Goal: Transaction & Acquisition: Purchase product/service

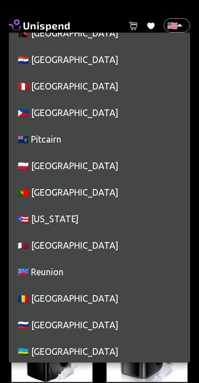
scroll to position [4522, 0]
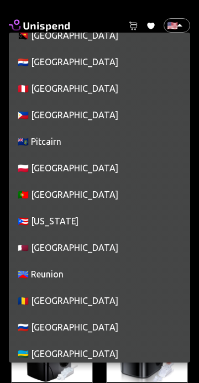
click at [86, 122] on li "🇵🇭 [GEOGRAPHIC_DATA]" at bounding box center [99, 115] width 181 height 27
type input "PH"
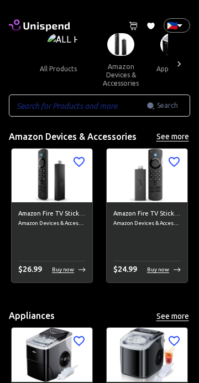
click at [178, 64] on icon at bounding box center [178, 64] width 11 height 11
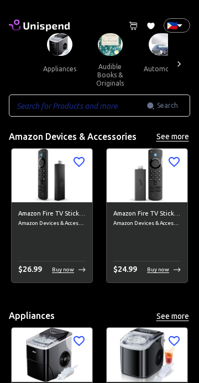
scroll to position [0, 115]
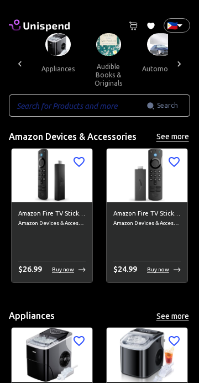
click at [178, 64] on icon at bounding box center [178, 64] width 11 height 11
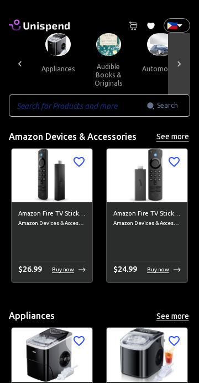
click at [187, 67] on div at bounding box center [179, 63] width 22 height 61
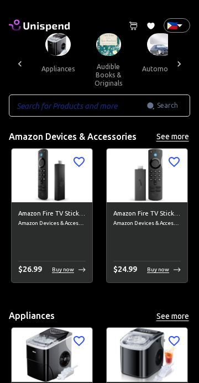
click at [150, 28] on icon at bounding box center [150, 26] width 7 height 7
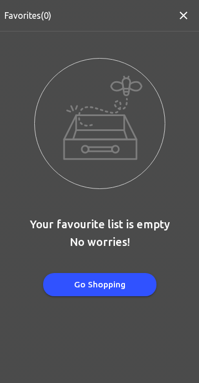
click at [124, 157] on img at bounding box center [99, 123] width 131 height 131
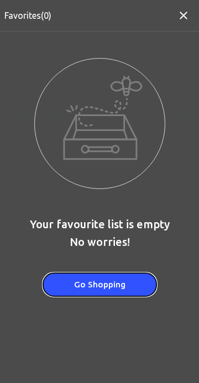
click at [117, 294] on button "Go Shopping" at bounding box center [99, 284] width 113 height 23
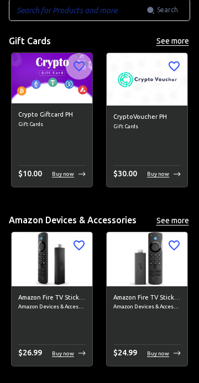
scroll to position [83, 0]
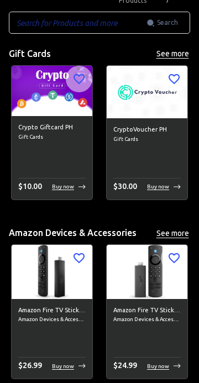
click at [178, 189] on div "Buy now" at bounding box center [164, 186] width 34 height 8
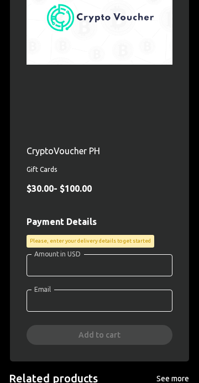
scroll to position [204, 0]
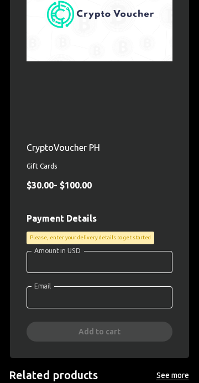
click at [129, 266] on input "Amount in USD" at bounding box center [100, 262] width 146 height 22
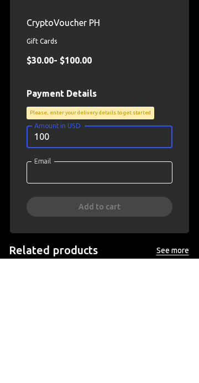
type input "100"
click at [140, 296] on input "Email" at bounding box center [100, 297] width 146 height 22
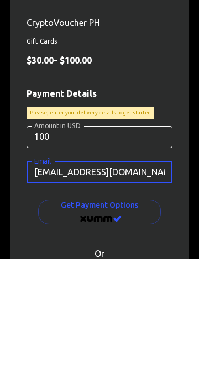
click at [116, 299] on input "[EMAIL_ADDRESS][DOMAIN_NAME]" at bounding box center [100, 297] width 146 height 22
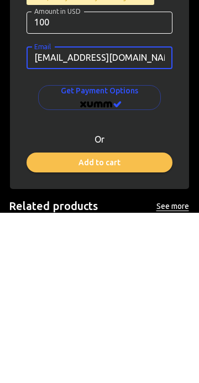
scroll to position [275, 0]
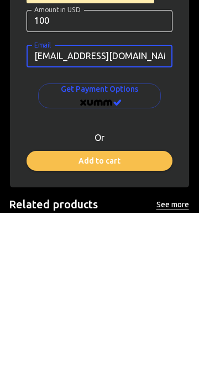
type input "[EMAIL_ADDRESS][DOMAIN_NAME]"
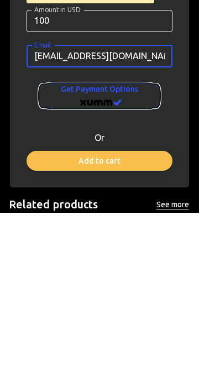
click at [137, 271] on span "Get Payment options" at bounding box center [99, 265] width 105 height 27
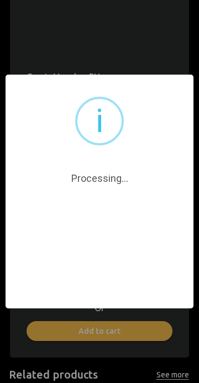
click at [175, 47] on div "× i Processing... OK No Cancel" at bounding box center [99, 191] width 199 height 383
click at [130, 332] on div "× i Processing... OK No Cancel" at bounding box center [99, 191] width 199 height 383
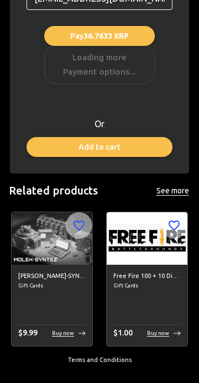
scroll to position [495, 0]
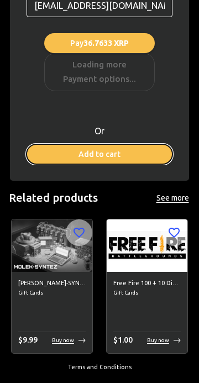
click at [78, 147] on button "Add to cart" at bounding box center [100, 154] width 146 height 20
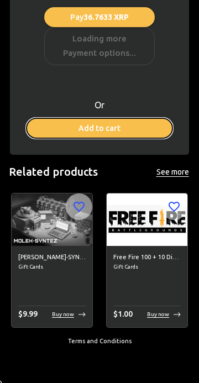
scroll to position [529, 0]
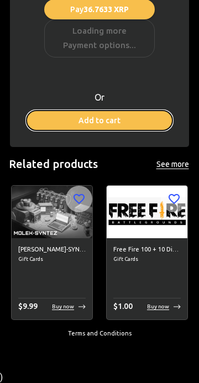
click at [62, 116] on button "Add to cart" at bounding box center [100, 120] width 146 height 20
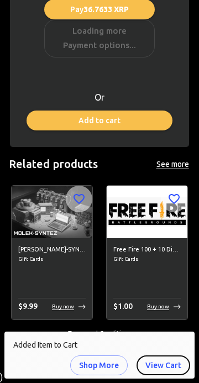
click at [174, 361] on button "View Cart" at bounding box center [163, 365] width 54 height 20
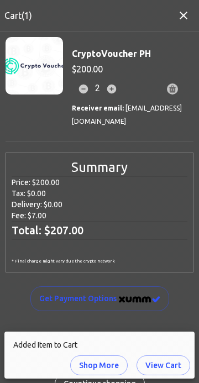
click at [159, 364] on button "View Cart" at bounding box center [163, 365] width 54 height 20
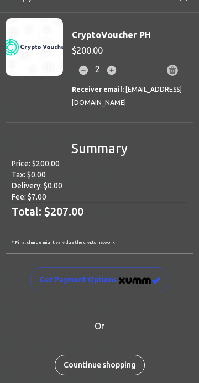
scroll to position [18, 0]
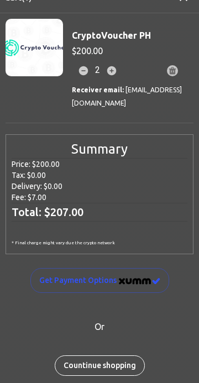
click at [166, 209] on h6 "Total: $ 207.00" at bounding box center [100, 212] width 176 height 19
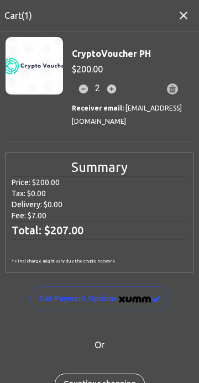
scroll to position [27, 0]
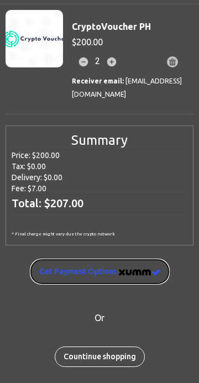
click at [152, 266] on span "Get Payment options" at bounding box center [99, 272] width 121 height 14
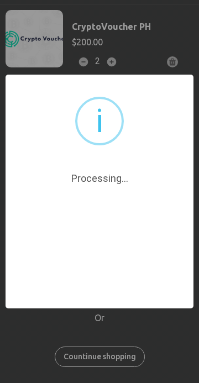
click at [113, 308] on div "× i Processing... OK No Cancel" at bounding box center [100, 192] width 188 height 234
click at [75, 117] on div "i" at bounding box center [99, 121] width 49 height 49
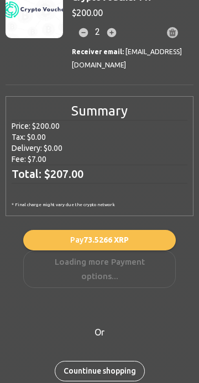
scroll to position [0, 0]
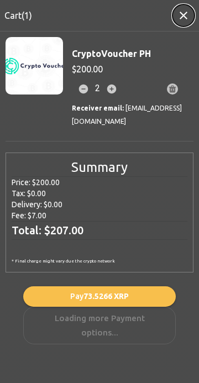
click at [176, 16] on button "button" at bounding box center [183, 15] width 22 height 22
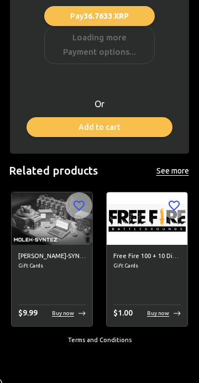
scroll to position [529, 0]
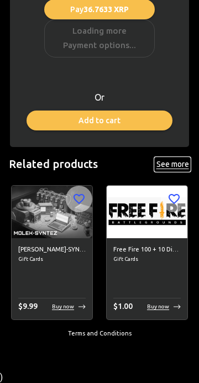
click at [175, 157] on button "See more" at bounding box center [172, 164] width 35 height 14
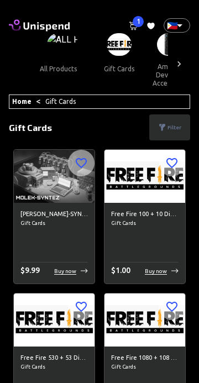
click at [187, 60] on div at bounding box center [179, 63] width 22 height 61
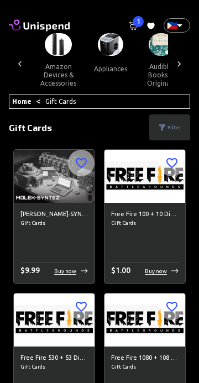
click at [181, 71] on div at bounding box center [179, 63] width 22 height 61
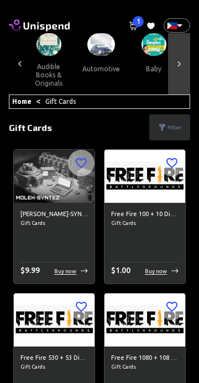
click at [181, 67] on icon at bounding box center [178, 64] width 11 height 11
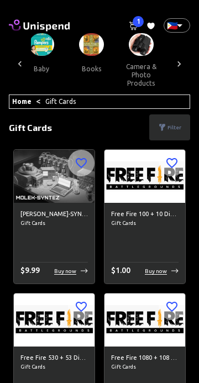
click at [183, 71] on div at bounding box center [179, 63] width 22 height 61
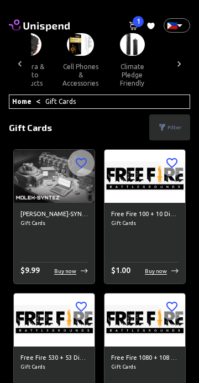
click at [183, 70] on div at bounding box center [179, 63] width 22 height 61
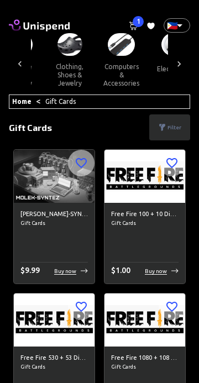
click at [183, 70] on div at bounding box center [179, 63] width 22 height 61
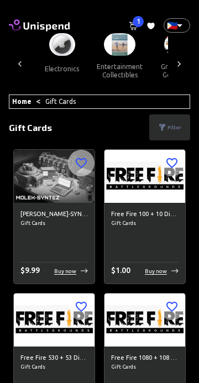
click at [182, 66] on icon at bounding box center [178, 64] width 11 height 11
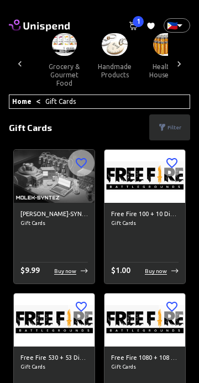
click at [182, 66] on icon at bounding box center [178, 64] width 11 height 11
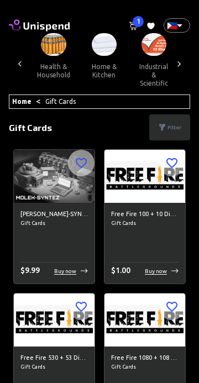
click at [180, 62] on icon at bounding box center [178, 64] width 11 height 11
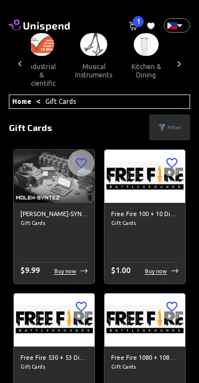
click at [183, 64] on icon at bounding box center [178, 64] width 11 height 11
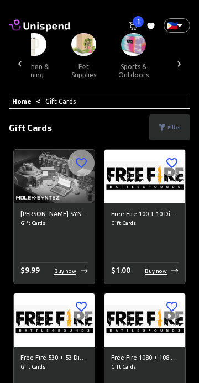
click at [183, 64] on icon at bounding box center [178, 64] width 11 height 11
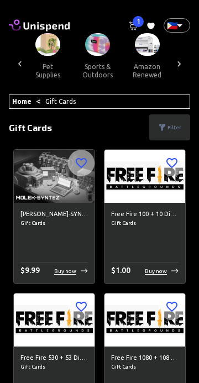
click at [180, 63] on icon at bounding box center [178, 64] width 3 height 6
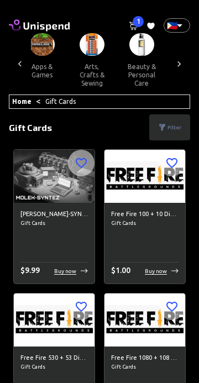
scroll to position [0, 1316]
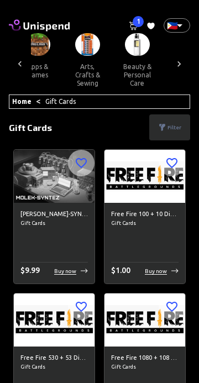
click at [184, 65] on icon at bounding box center [178, 64] width 11 height 11
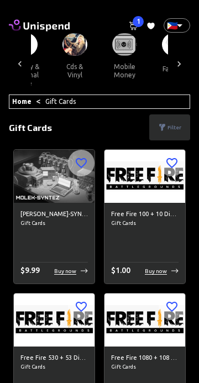
click at [186, 62] on div at bounding box center [179, 63] width 22 height 61
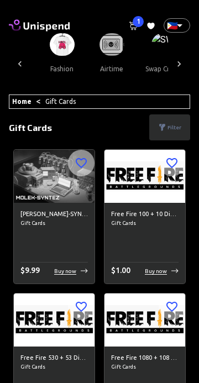
click at [27, 64] on div at bounding box center [20, 63] width 22 height 61
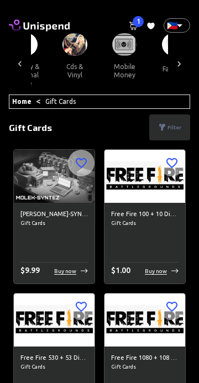
click at [186, 65] on div at bounding box center [179, 63] width 22 height 61
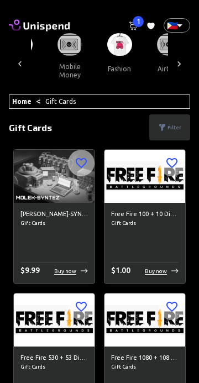
scroll to position [0, 1541]
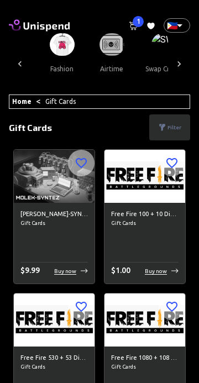
click at [106, 48] on img at bounding box center [111, 44] width 25 height 23
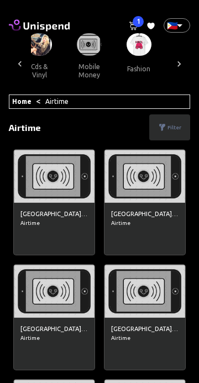
scroll to position [0, 1457]
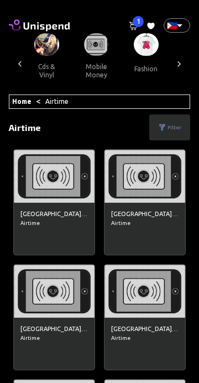
click at [78, 60] on button "mobile money" at bounding box center [96, 71] width 50 height 30
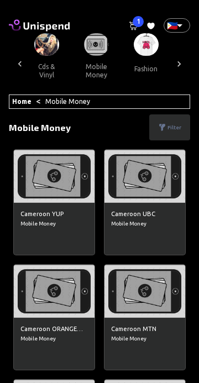
click at [170, 128] on p "Filter" at bounding box center [174, 127] width 14 height 8
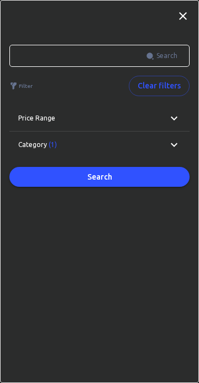
click at [165, 141] on div "Category (1)" at bounding box center [92, 145] width 149 height 10
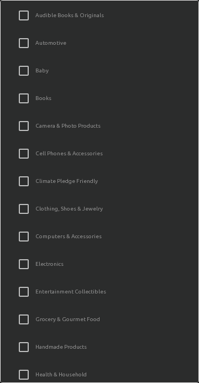
scroll to position [260, 0]
click at [101, 262] on label "Electronics" at bounding box center [92, 262] width 160 height 23
click at [35, 262] on input "Electronics" at bounding box center [23, 262] width 23 height 23
checkbox input "true"
checkbox input "false"
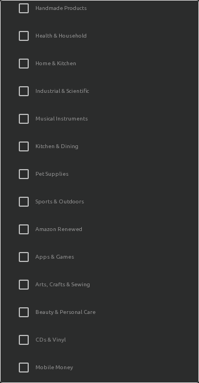
scroll to position [603, 0]
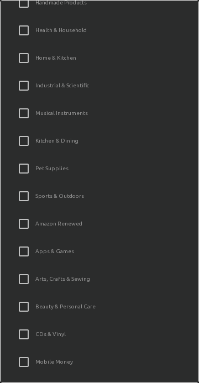
click at [106, 249] on label "Apps & Games" at bounding box center [92, 251] width 160 height 23
click at [35, 249] on input "Apps & Games" at bounding box center [23, 251] width 23 height 23
checkbox input "true"
checkbox input "false"
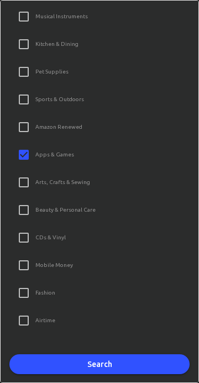
scroll to position [27, 0]
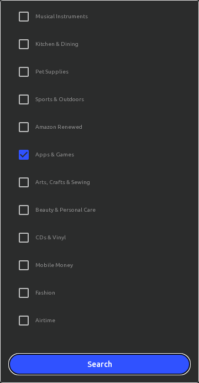
click at [95, 356] on button "Search" at bounding box center [99, 364] width 180 height 20
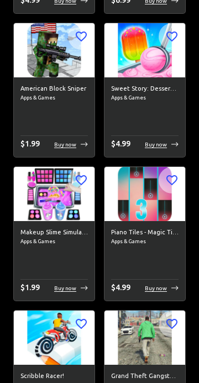
scroll to position [0, 0]
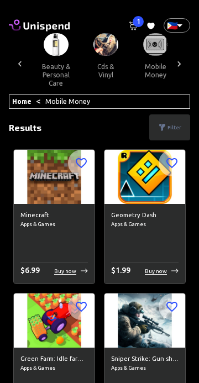
click at [128, 107] on div "Home < Mobile Money" at bounding box center [99, 101] width 181 height 14
click at [149, 97] on div "Home < Mobile Money" at bounding box center [99, 101] width 181 height 14
click at [135, 106] on div "Home < Mobile Money" at bounding box center [99, 101] width 181 height 14
click at [163, 131] on div "Filter" at bounding box center [169, 127] width 41 height 26
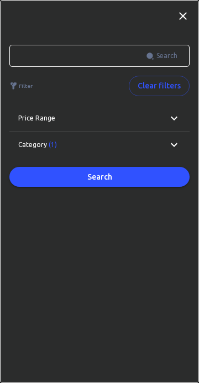
click at [60, 59] on input "text" at bounding box center [77, 56] width 136 height 22
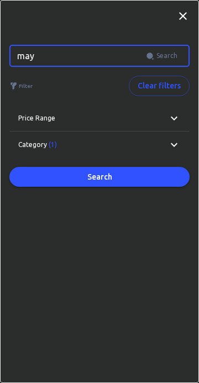
type input "maya"
click at [108, 53] on input "maya" at bounding box center [77, 56] width 136 height 22
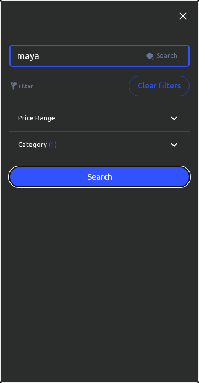
click at [141, 171] on button "Search" at bounding box center [99, 177] width 180 height 20
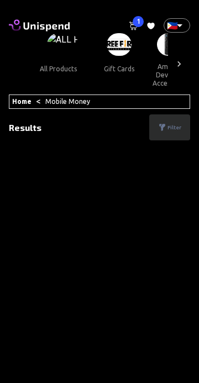
click at [64, 48] on img at bounding box center [62, 44] width 31 height 23
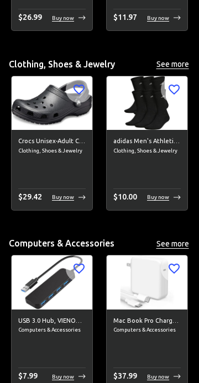
scroll to position [1990, 0]
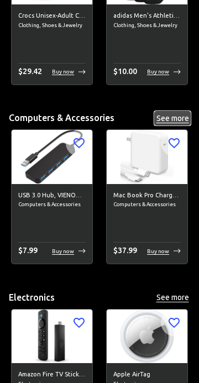
click at [157, 115] on button "See more" at bounding box center [172, 119] width 35 height 14
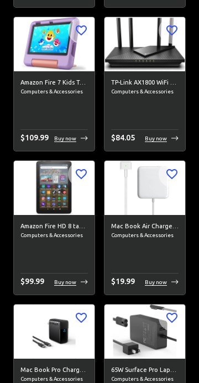
scroll to position [508, 0]
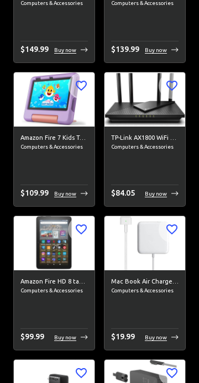
click at [133, 165] on div "TP-Link AX1800 WiFi 6 Router ([PERSON_NAME] AX21) – Dual Band Wireless Internet…" at bounding box center [144, 166] width 81 height 80
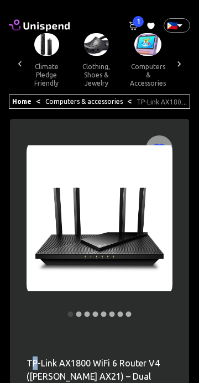
click at [179, 56] on div at bounding box center [179, 63] width 22 height 61
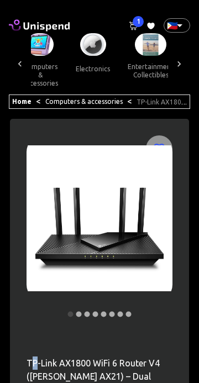
scroll to position [0, 646]
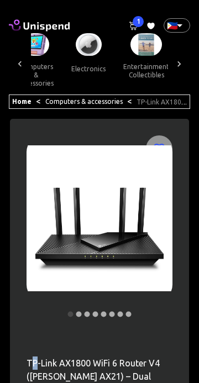
click at [23, 23] on icon at bounding box center [46, 26] width 46 height 9
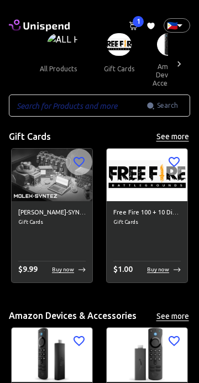
click at [18, 64] on div "all products gift cards amazon devices & accessories appliances audible books &…" at bounding box center [99, 63] width 181 height 61
